Goal: Transaction & Acquisition: Purchase product/service

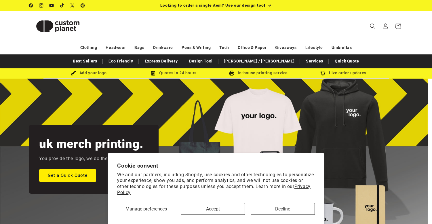
click at [214, 208] on button "Accept" at bounding box center [213, 209] width 64 height 12
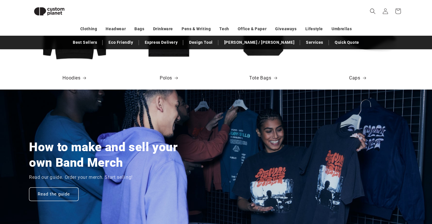
scroll to position [348, 0]
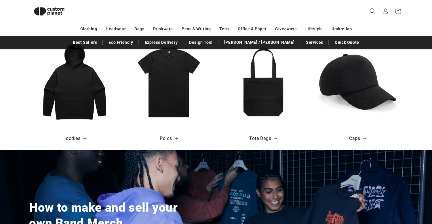
click at [373, 10] on icon "Search" at bounding box center [373, 11] width 6 height 6
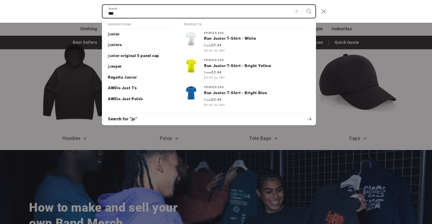
scroll to position [0, 0]
type input "******"
click at [309, 11] on button "Search" at bounding box center [309, 11] width 13 height 13
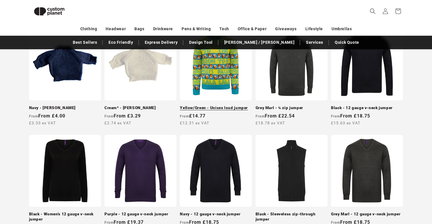
scroll to position [229, 0]
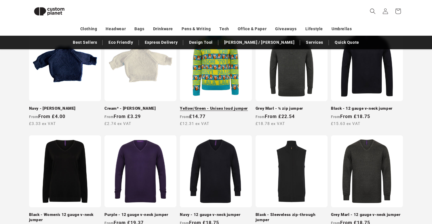
click at [224, 106] on link "Yellow/Green - Unisex loud jumper" at bounding box center [216, 108] width 72 height 5
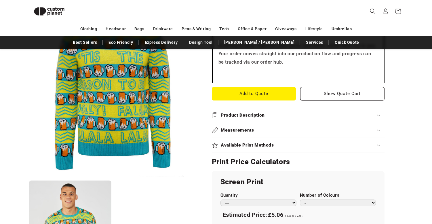
scroll to position [213, 0]
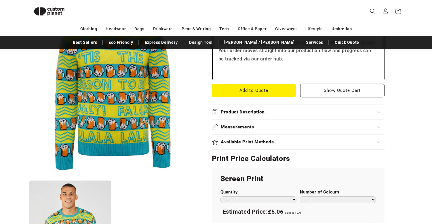
click at [256, 113] on h2 "Product Description" at bounding box center [243, 112] width 44 height 6
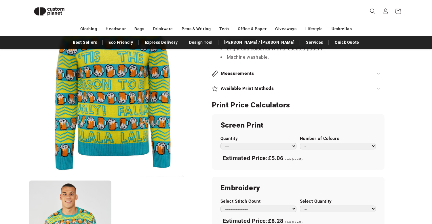
scroll to position [327, 0]
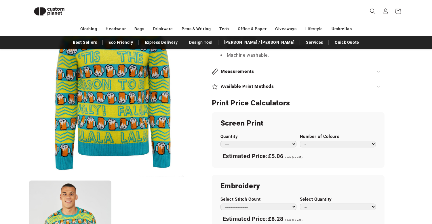
click at [258, 66] on summary "Measurements" at bounding box center [298, 71] width 173 height 15
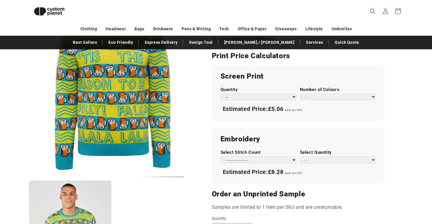
scroll to position [387, 0]
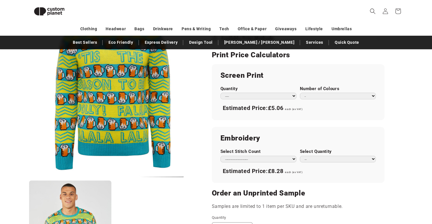
select select "****"
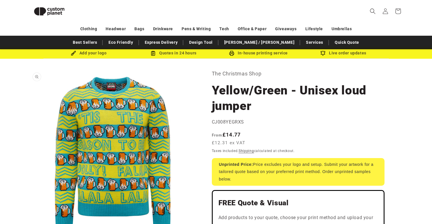
scroll to position [12, 0]
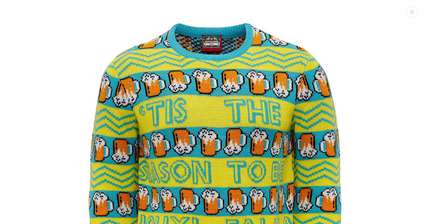
scroll to position [6, 0]
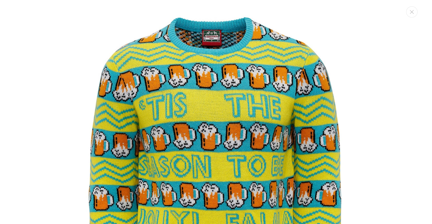
click at [215, 44] on img "Media gallery" at bounding box center [216, 184] width 369 height 369
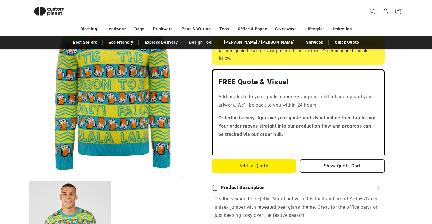
click at [29, 177] on button "Open media 1 in modal" at bounding box center [29, 177] width 0 height 0
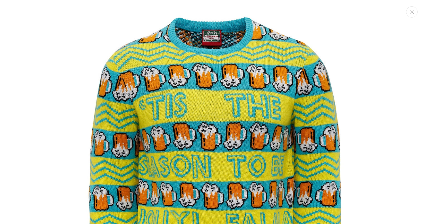
click at [200, 61] on img "Media gallery" at bounding box center [216, 184] width 369 height 369
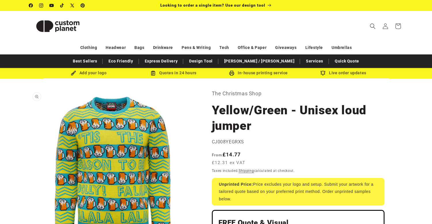
scroll to position [0, 0]
click at [63, 26] on img at bounding box center [58, 26] width 58 height 26
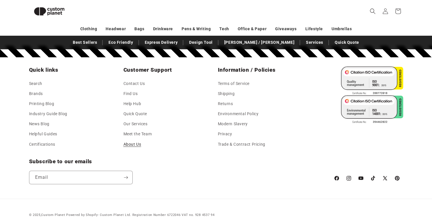
click at [133, 139] on link "About Us" at bounding box center [132, 144] width 18 height 10
